Goal: Find specific page/section: Find specific page/section

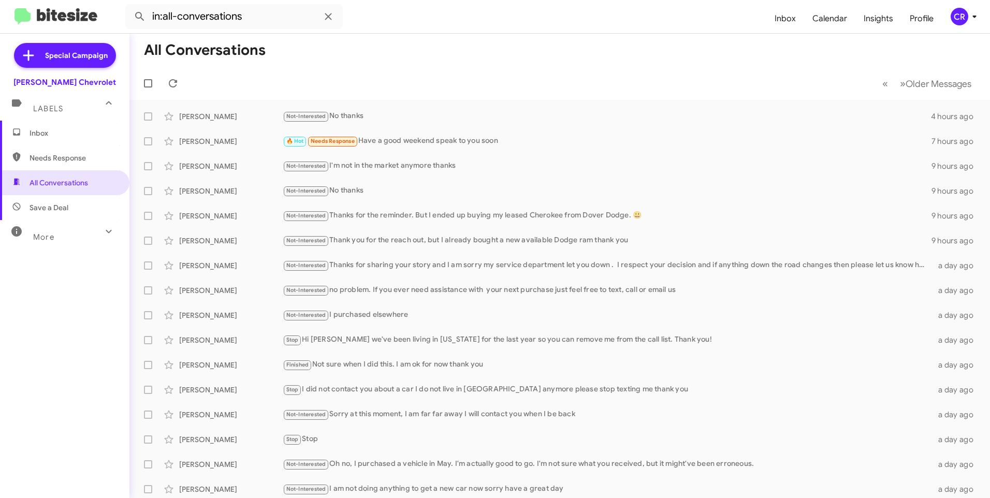
click at [42, 158] on span "Needs Response" at bounding box center [74, 158] width 88 height 10
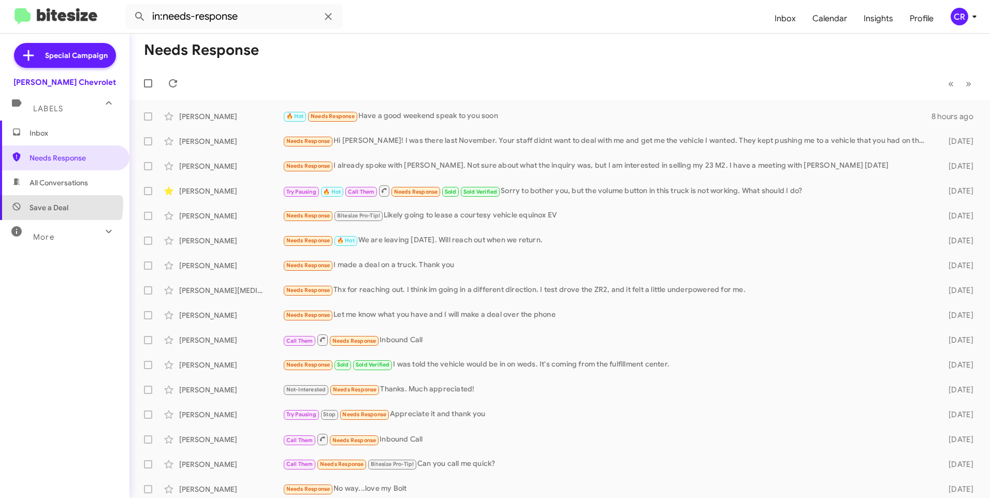
click at [58, 205] on span "Save a Deal" at bounding box center [49, 208] width 39 height 10
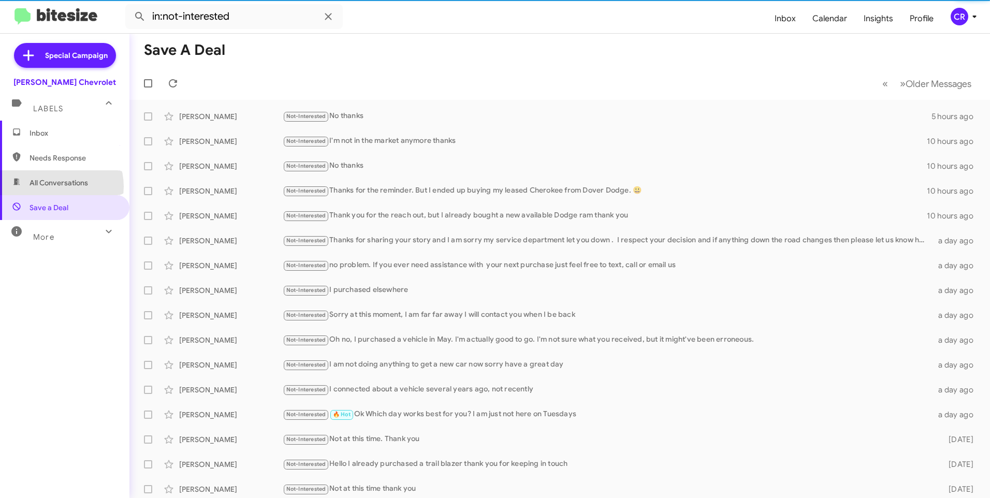
click at [56, 186] on span "All Conversations" at bounding box center [59, 183] width 59 height 10
type input "in:all-conversations"
